Goal: Check status: Check status

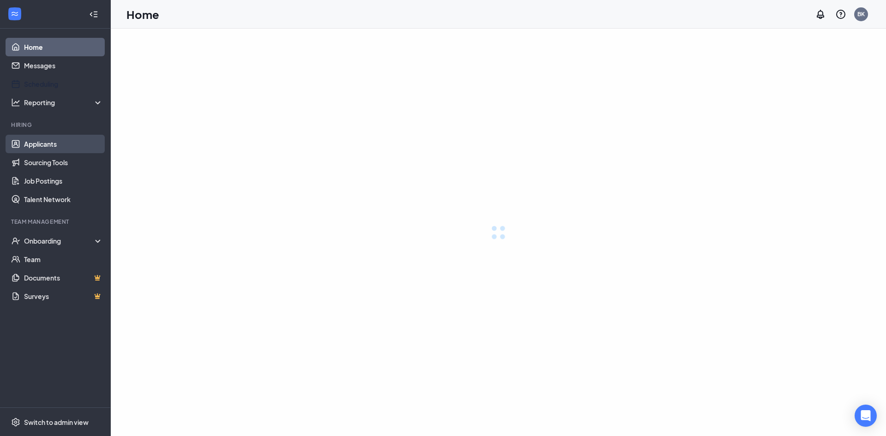
click at [37, 140] on link "Applicants" at bounding box center [63, 144] width 79 height 18
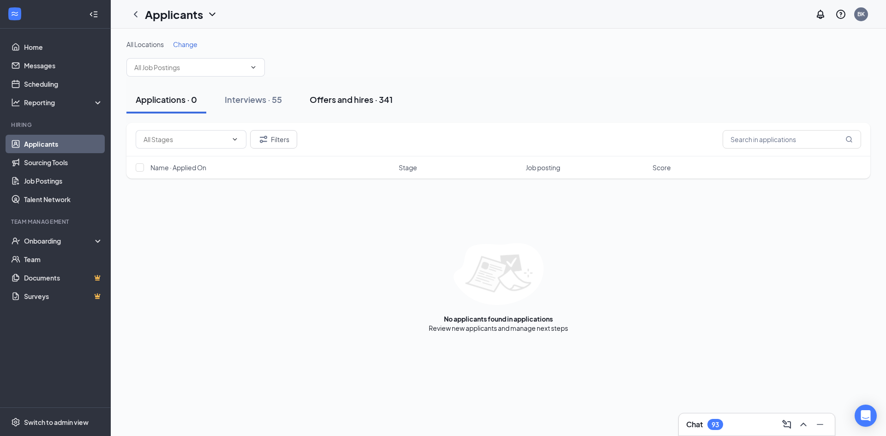
click at [363, 98] on div "Offers and hires · 341" at bounding box center [351, 100] width 83 height 12
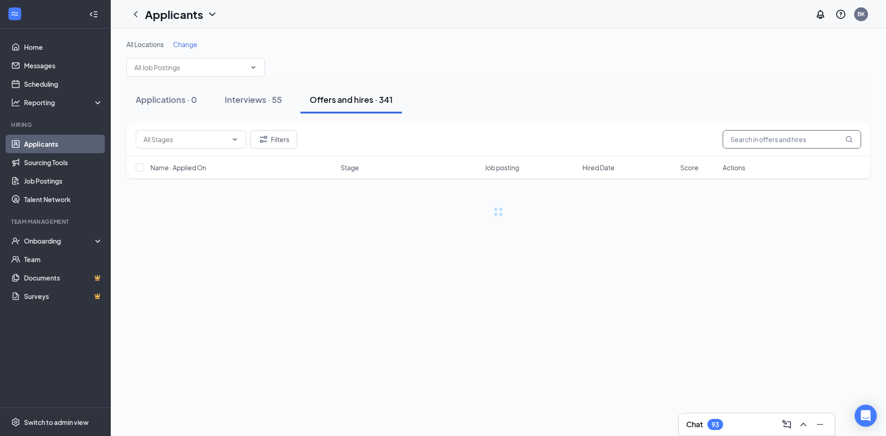
click at [783, 141] on input "text" at bounding box center [791, 139] width 138 height 18
type input "cayden"
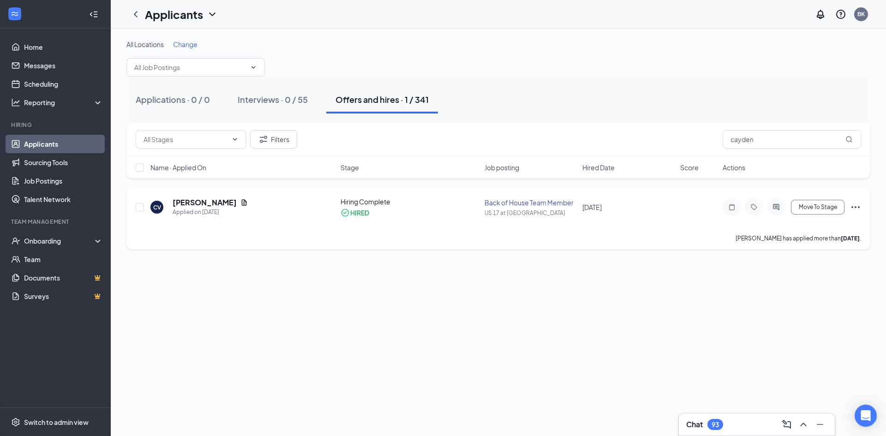
click at [359, 203] on div "Hiring Complete" at bounding box center [409, 201] width 138 height 9
click at [856, 205] on icon "Ellipses" at bounding box center [855, 207] width 11 height 11
click at [212, 206] on h5 "[PERSON_NAME]" at bounding box center [205, 202] width 64 height 10
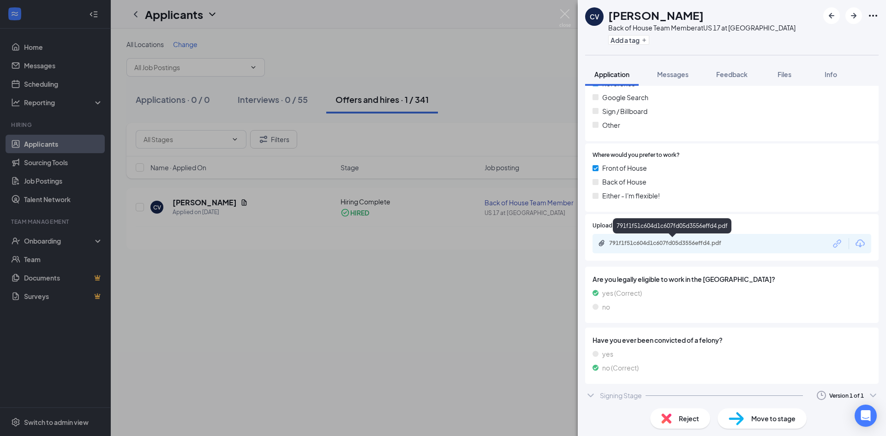
scroll to position [1056, 0]
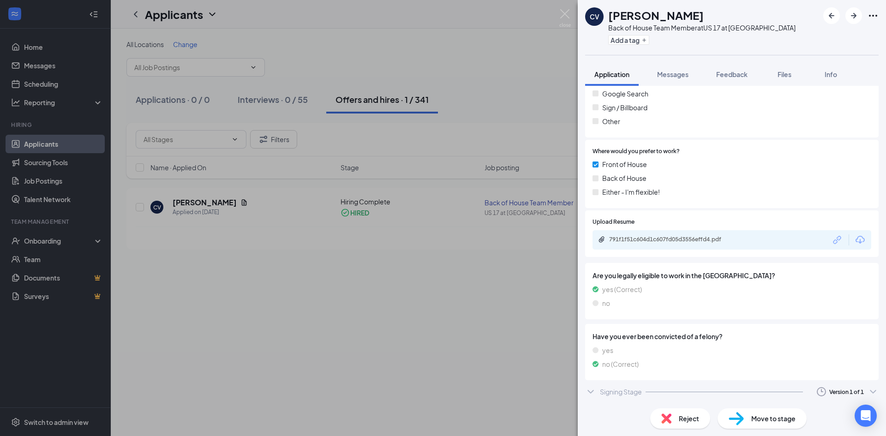
click at [601, 396] on div "Signing Stage" at bounding box center [621, 391] width 42 height 9
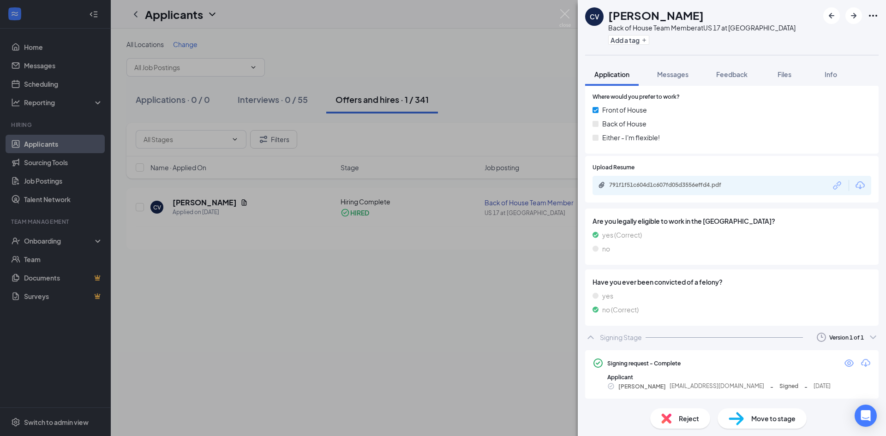
scroll to position [1112, 0]
click at [844, 360] on icon "Eye" at bounding box center [848, 361] width 9 height 7
click at [844, 366] on icon "Eye" at bounding box center [848, 364] width 9 height 7
